Goal: Find specific page/section: Find specific page/section

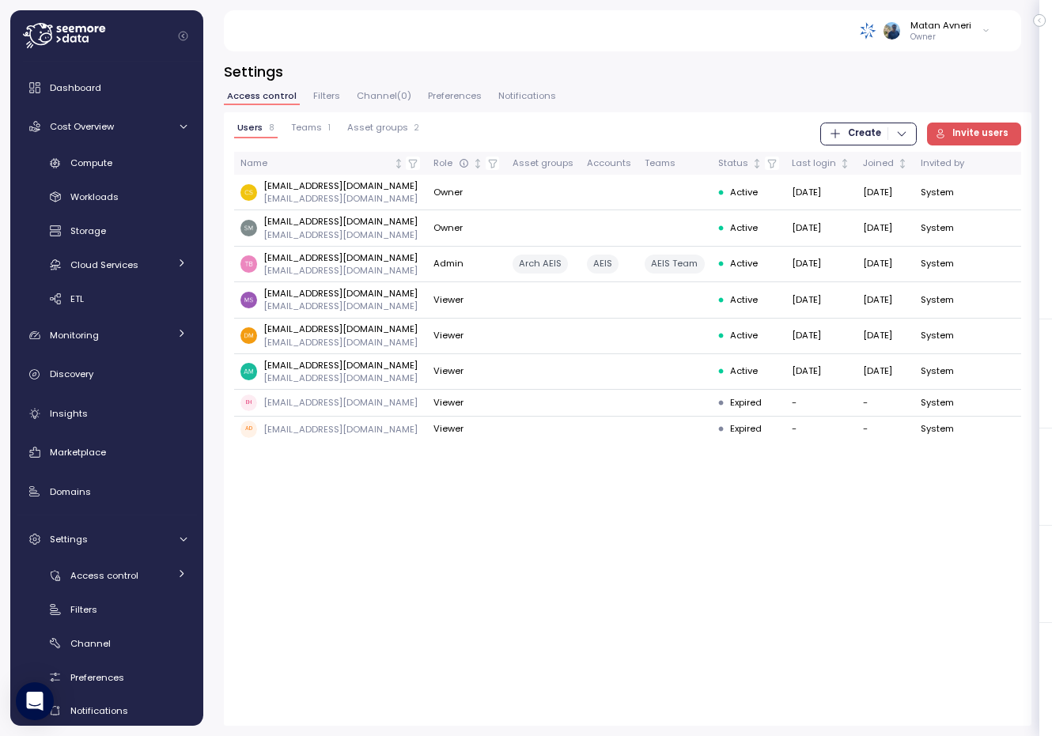
click at [302, 126] on span "Teams" at bounding box center [306, 127] width 31 height 9
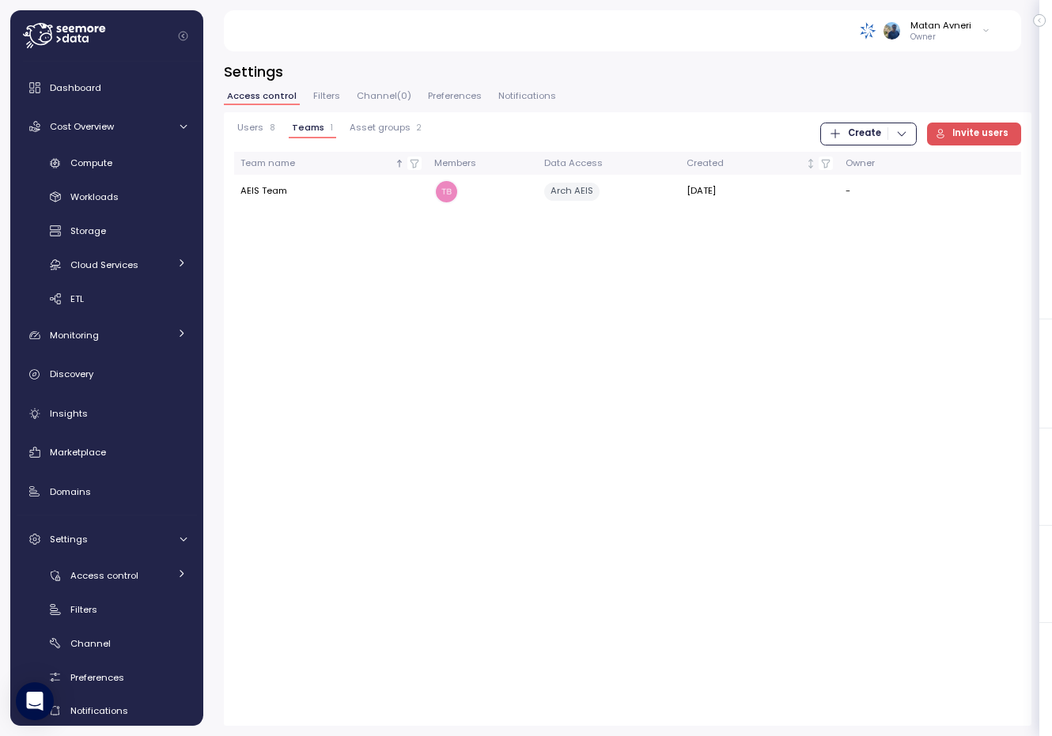
click at [399, 132] on span "Asset groups" at bounding box center [380, 127] width 61 height 9
click at [331, 96] on span "Filters" at bounding box center [326, 96] width 27 height 9
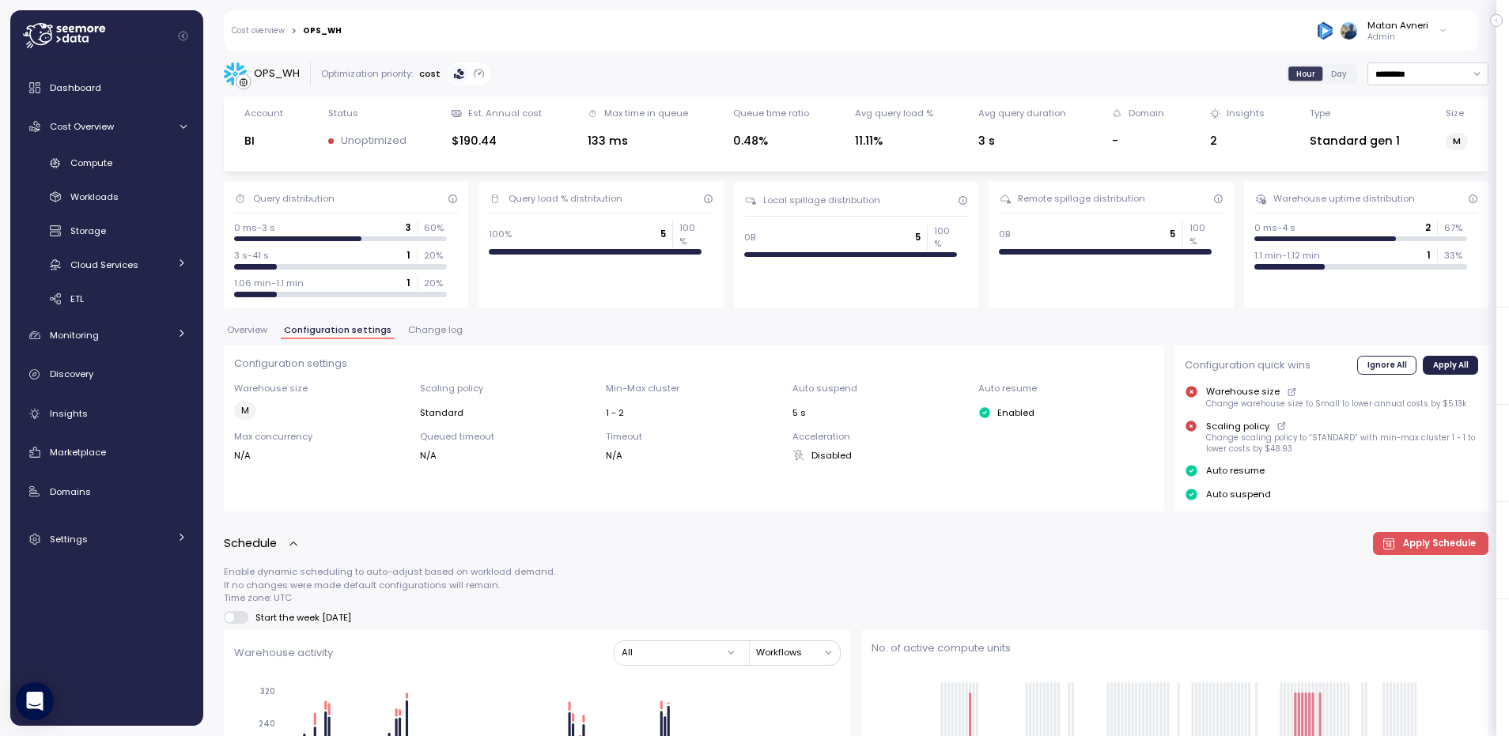
scroll to position [542, 0]
